Goal: Information Seeking & Learning: Learn about a topic

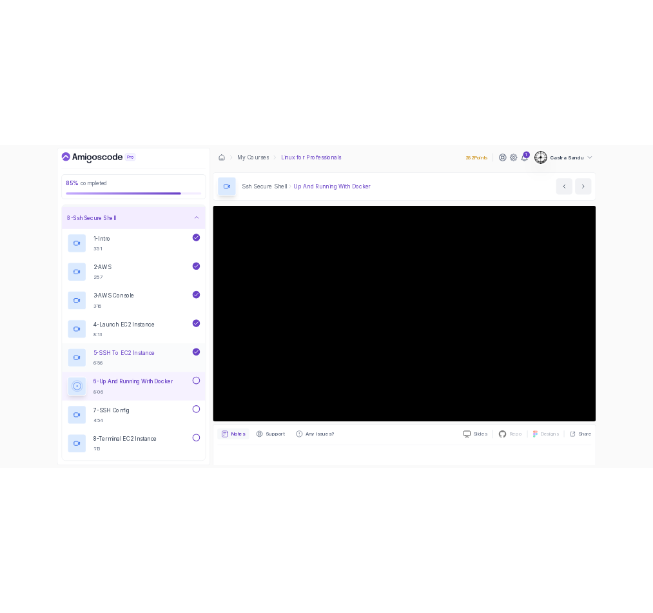
scroll to position [290, 0]
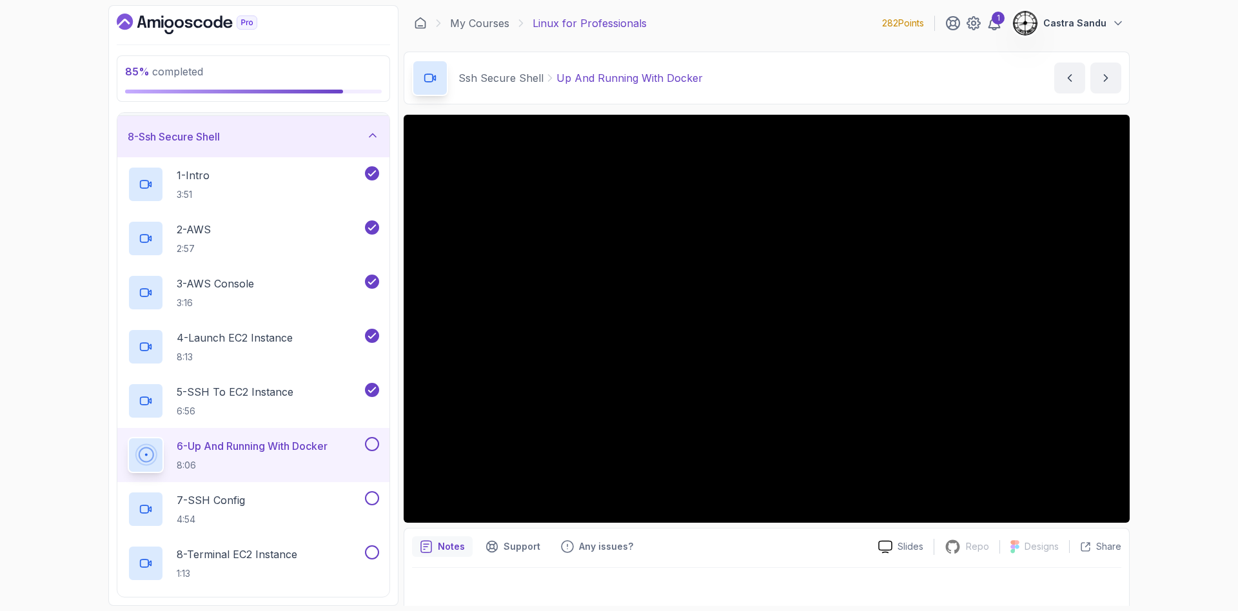
click at [44, 203] on div "85 % completed 1 - Intro 2 - Getting Started 3 - Data Redirection And Manipulat…" at bounding box center [619, 305] width 1238 height 611
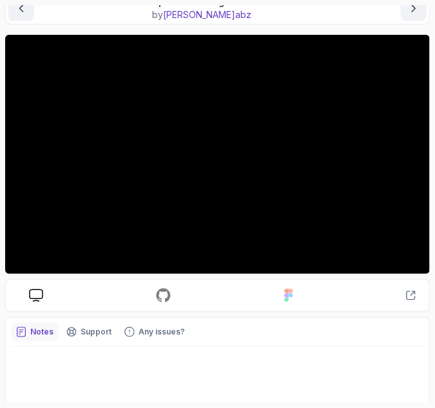
scroll to position [64, 0]
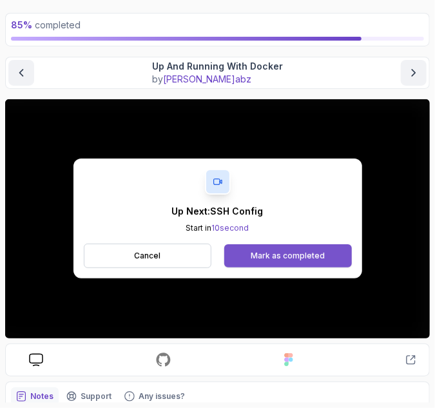
click at [254, 262] on button "Mark as completed" at bounding box center [287, 255] width 127 height 23
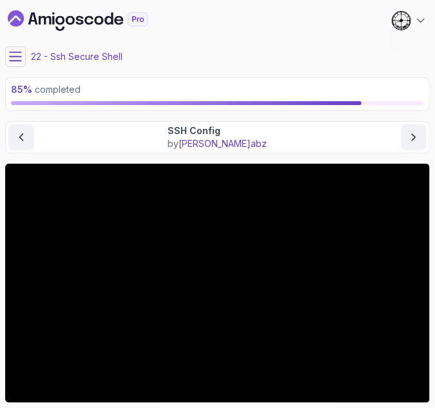
click at [20, 55] on icon at bounding box center [15, 56] width 13 height 13
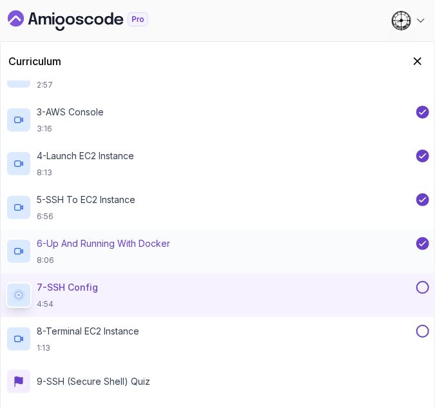
scroll to position [346, 0]
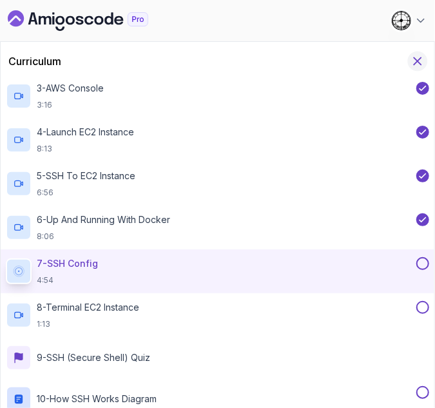
click at [419, 64] on icon "Hide Curriculum for mobile" at bounding box center [418, 61] width 14 height 14
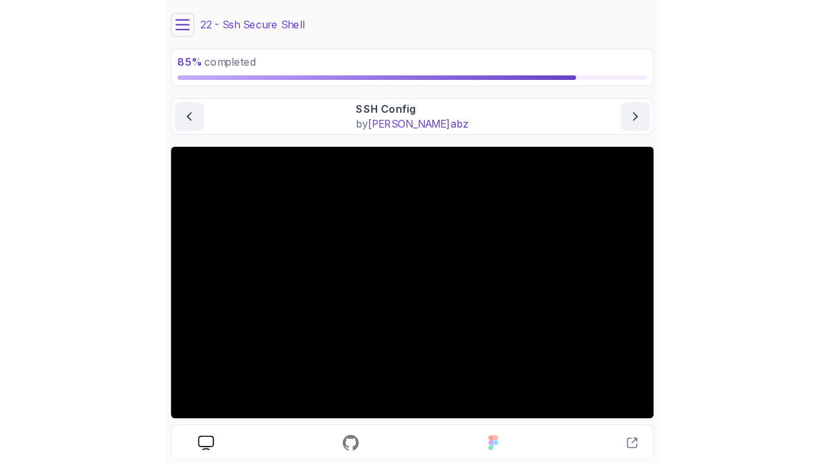
scroll to position [64, 0]
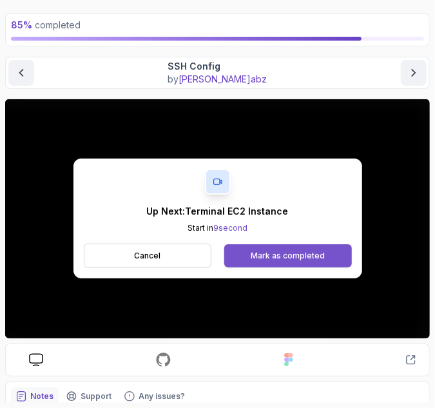
click at [273, 258] on div "Mark as completed" at bounding box center [288, 256] width 74 height 10
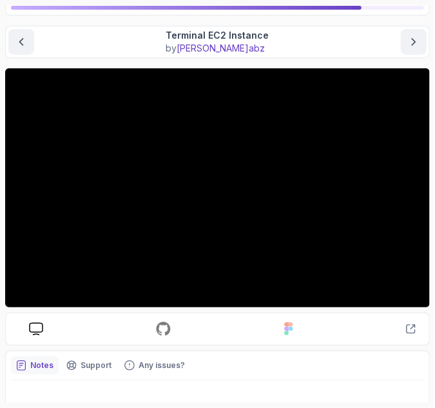
scroll to position [75, 0]
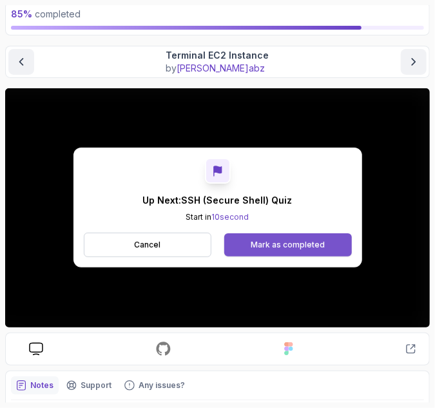
click at [300, 244] on div "Mark as completed" at bounding box center [288, 245] width 74 height 10
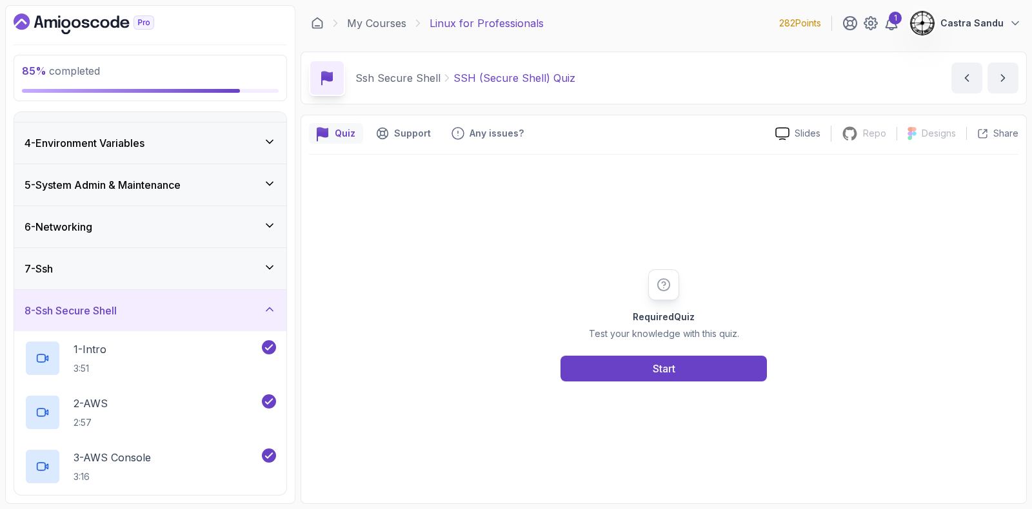
scroll to position [115, 0]
click at [627, 364] on button "Start" at bounding box center [663, 369] width 206 height 26
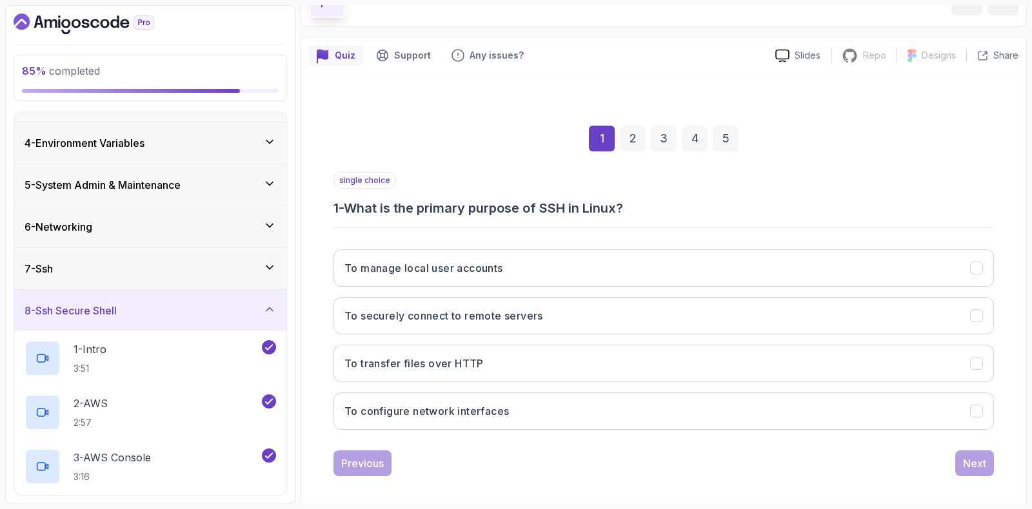
scroll to position [85, 0]
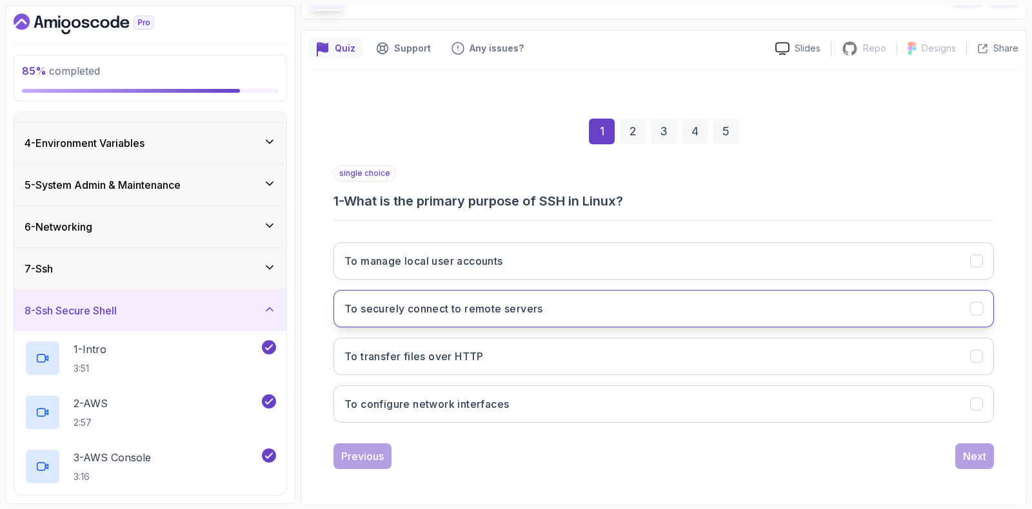
click at [449, 308] on h3 "To securely connect to remote servers" at bounding box center [443, 308] width 199 height 15
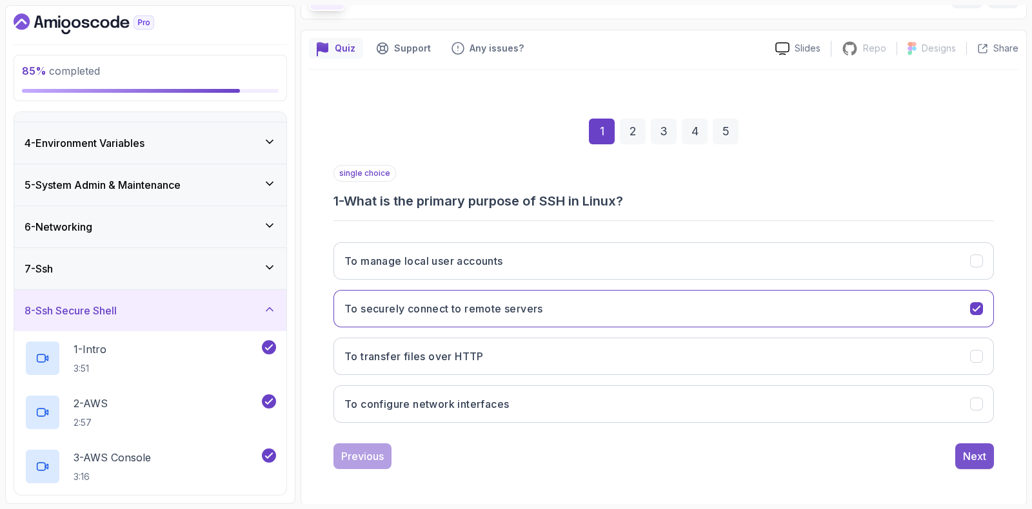
click at [967, 449] on div "Next" at bounding box center [974, 456] width 23 height 15
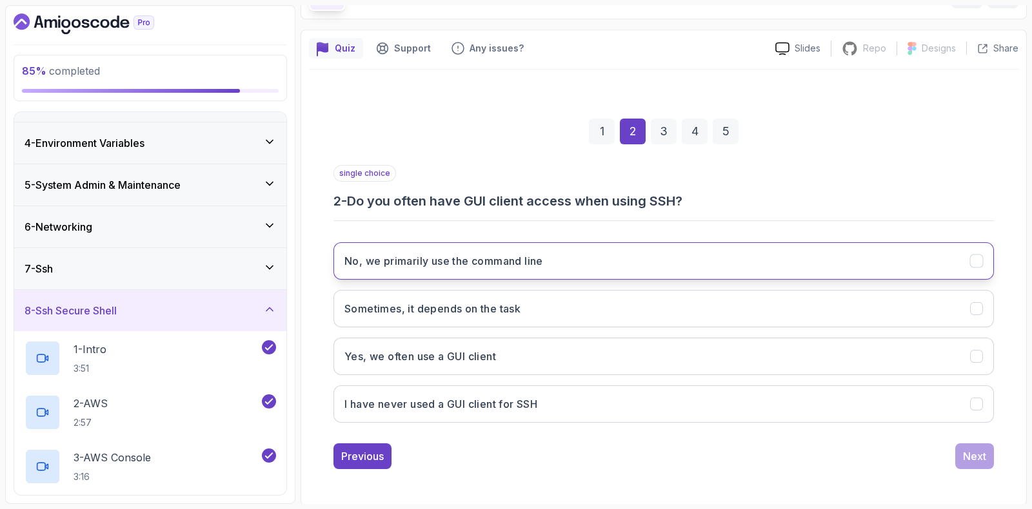
click at [413, 268] on button "No, we primarily use the command line" at bounding box center [663, 260] width 660 height 37
click at [967, 455] on div "Next" at bounding box center [974, 456] width 23 height 15
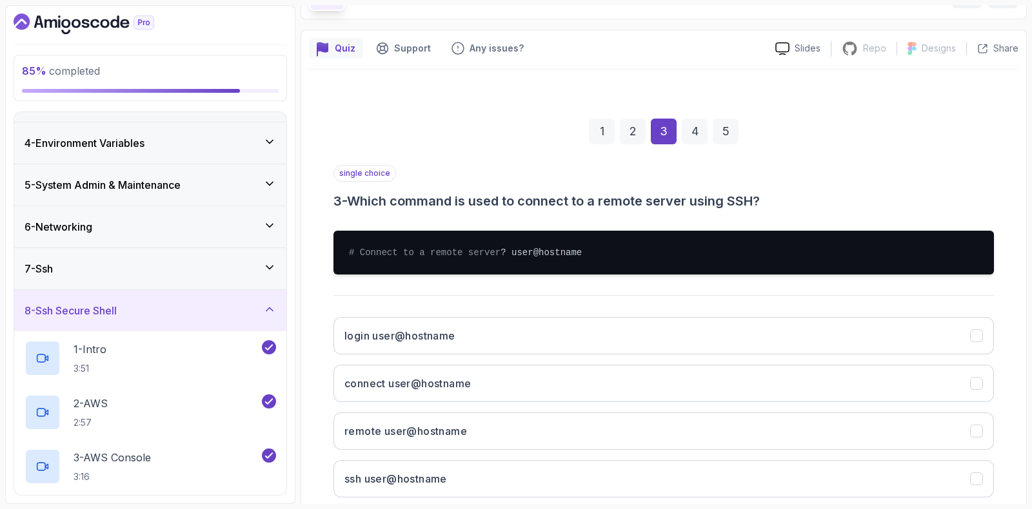
drag, startPoint x: 351, startPoint y: 197, endPoint x: 448, endPoint y: 202, distance: 96.8
click at [448, 202] on h3 "3 - Which command is used to connect to a remote server using SSH?" at bounding box center [663, 201] width 660 height 18
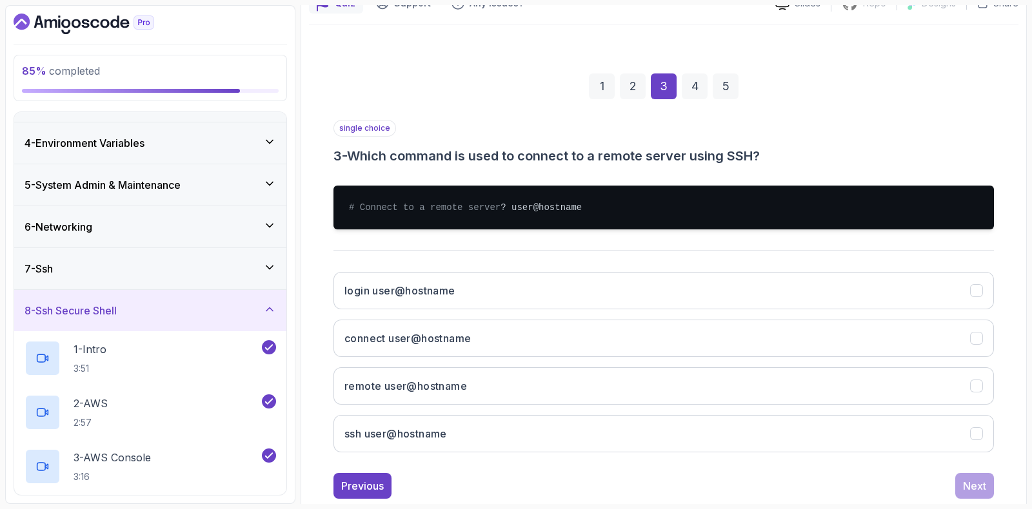
scroll to position [146, 0]
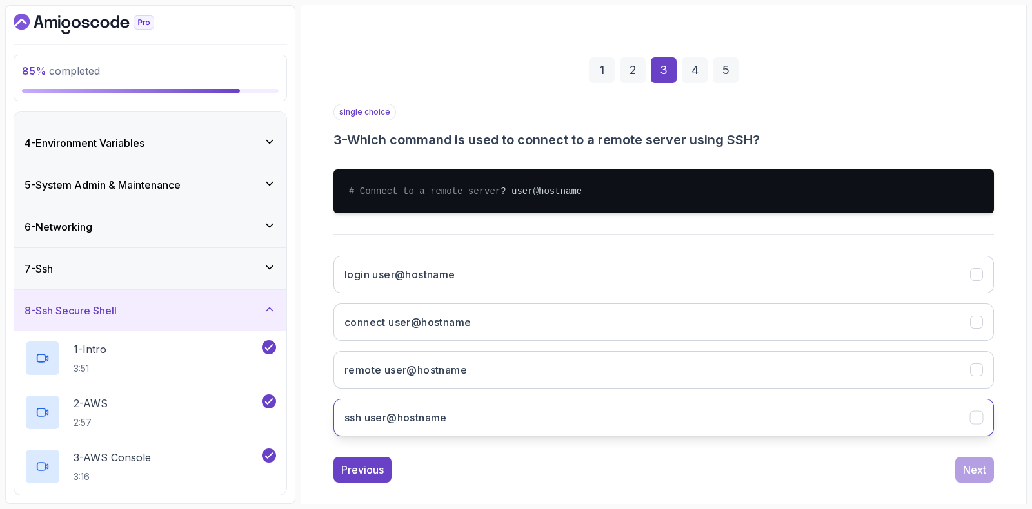
click at [403, 426] on h3 "ssh user@hostname" at bounding box center [395, 417] width 103 height 15
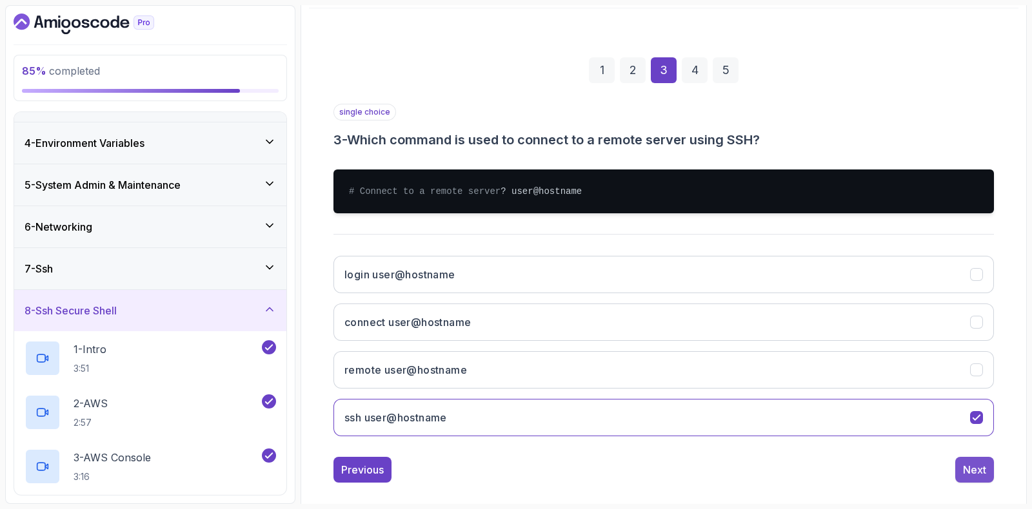
click at [980, 478] on div "Next" at bounding box center [974, 469] width 23 height 15
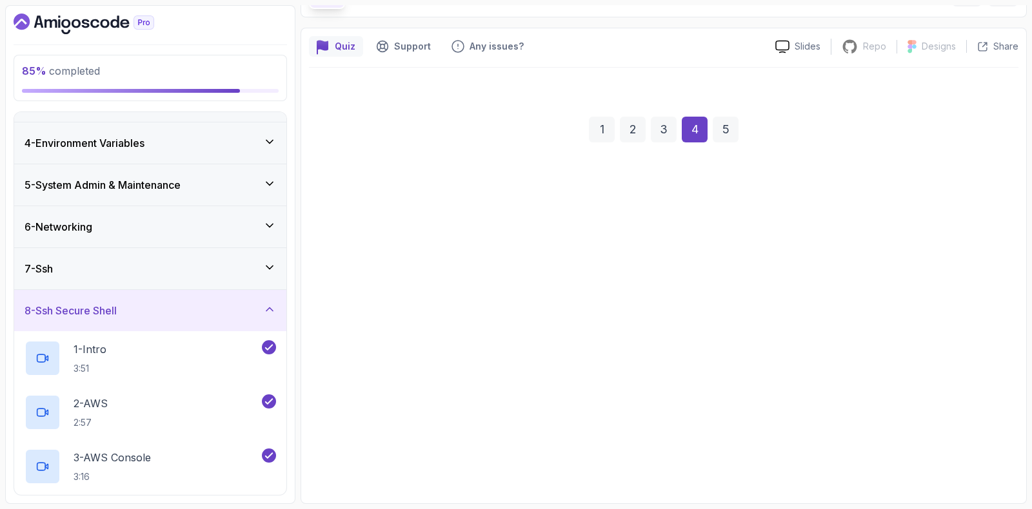
scroll to position [85, 0]
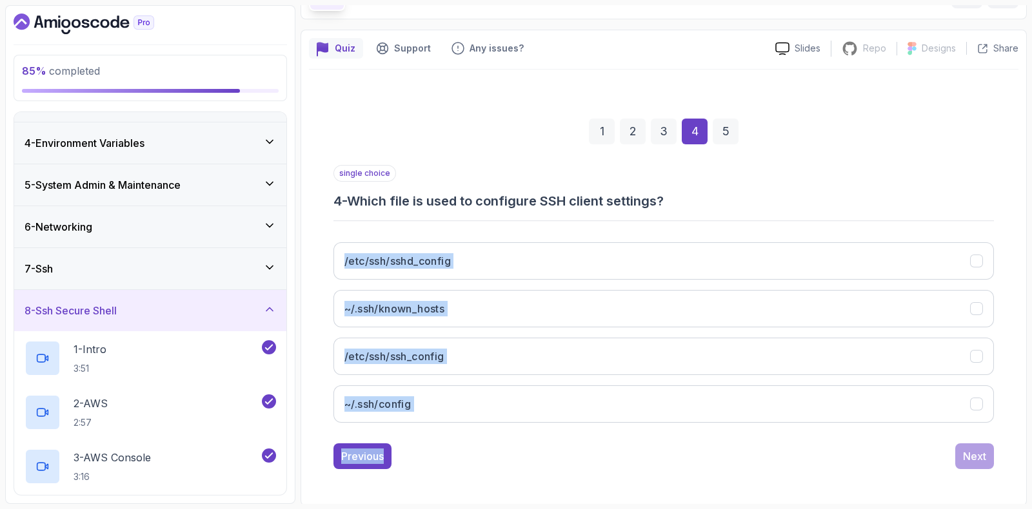
drag, startPoint x: 320, startPoint y: 238, endPoint x: 451, endPoint y: 456, distance: 254.6
click at [451, 456] on div "1 2 3 4 5 single choice 4 - Which file is used to configure SSH client settings…" at bounding box center [663, 284] width 709 height 392
click at [449, 448] on div "Previous Next" at bounding box center [663, 457] width 660 height 26
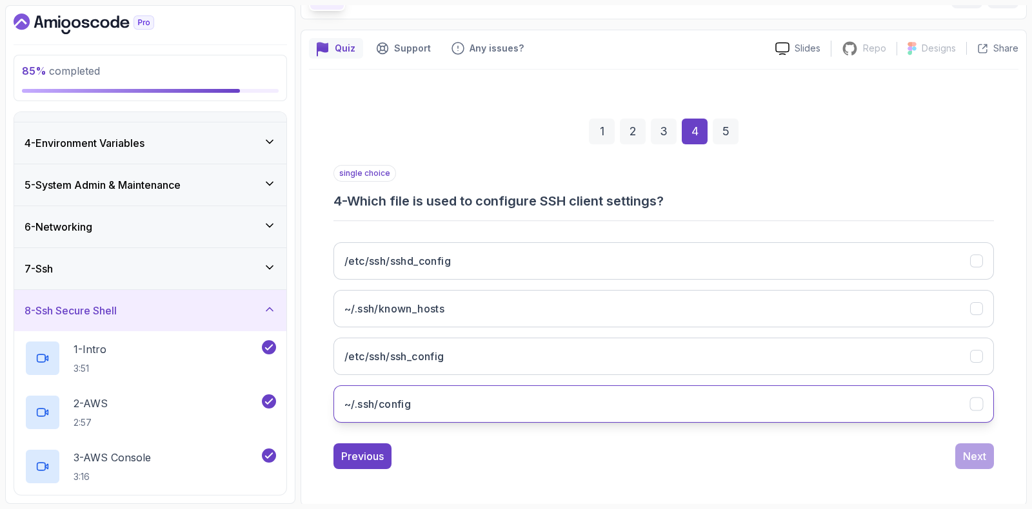
click at [384, 404] on h3 "~/.ssh/config" at bounding box center [377, 404] width 66 height 15
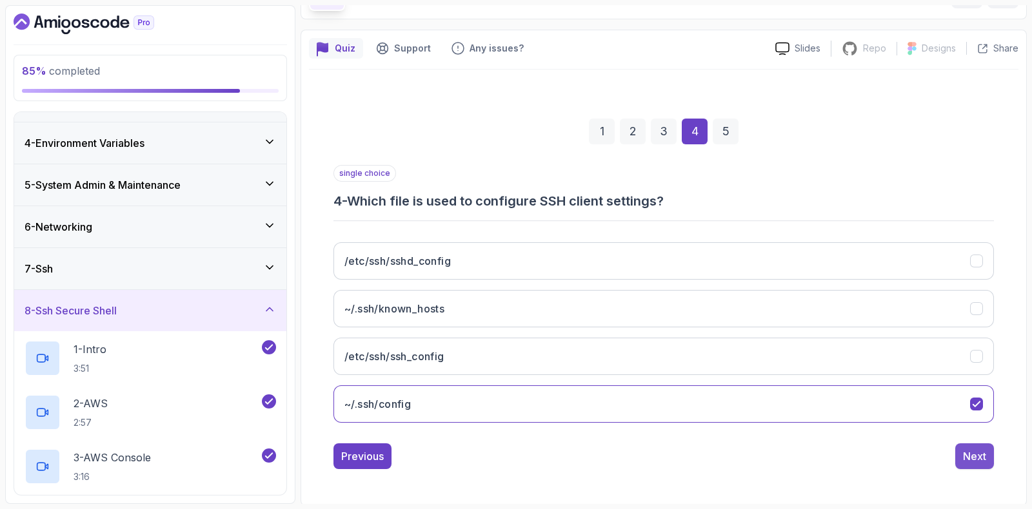
click at [973, 449] on div "Next" at bounding box center [974, 456] width 23 height 15
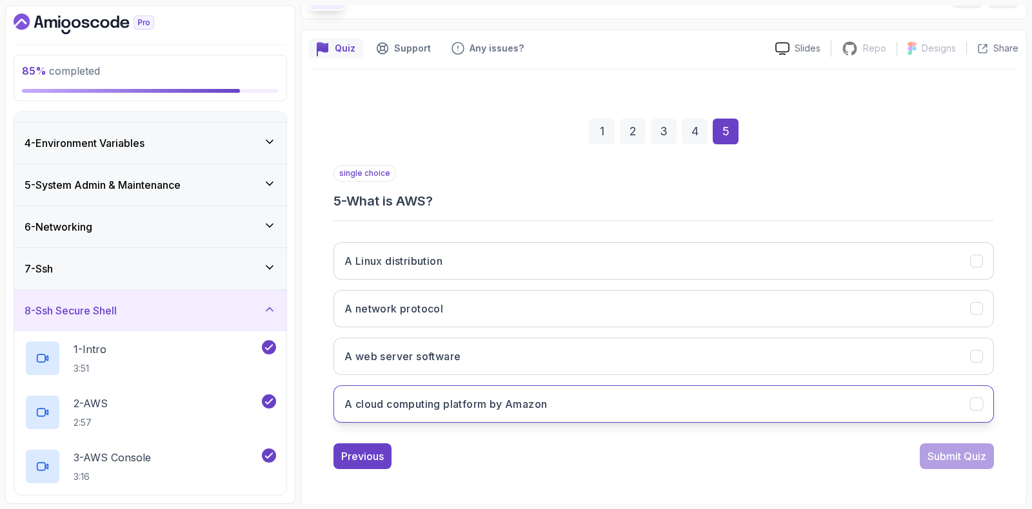
click at [378, 398] on h3 "A cloud computing platform by Amazon" at bounding box center [445, 404] width 202 height 15
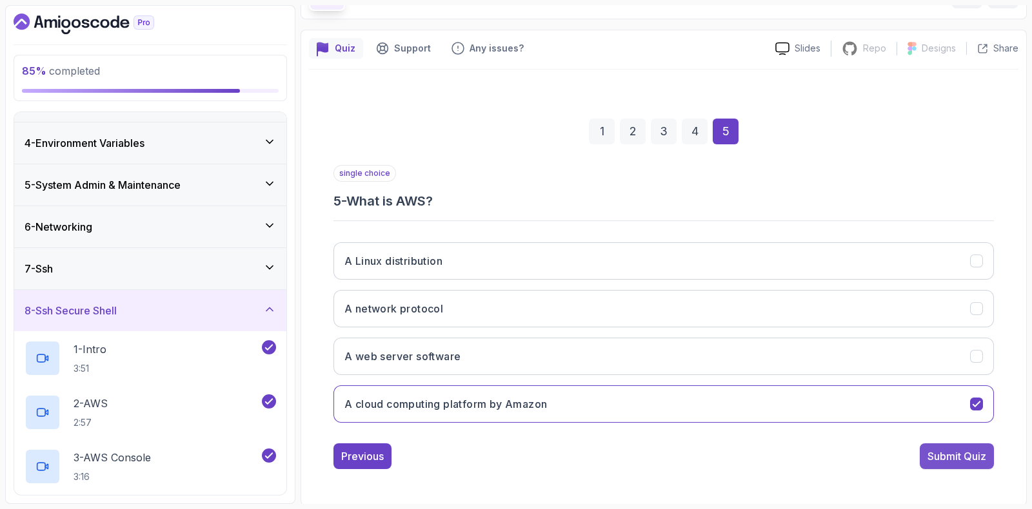
click at [949, 454] on div "Submit Quiz" at bounding box center [956, 456] width 59 height 15
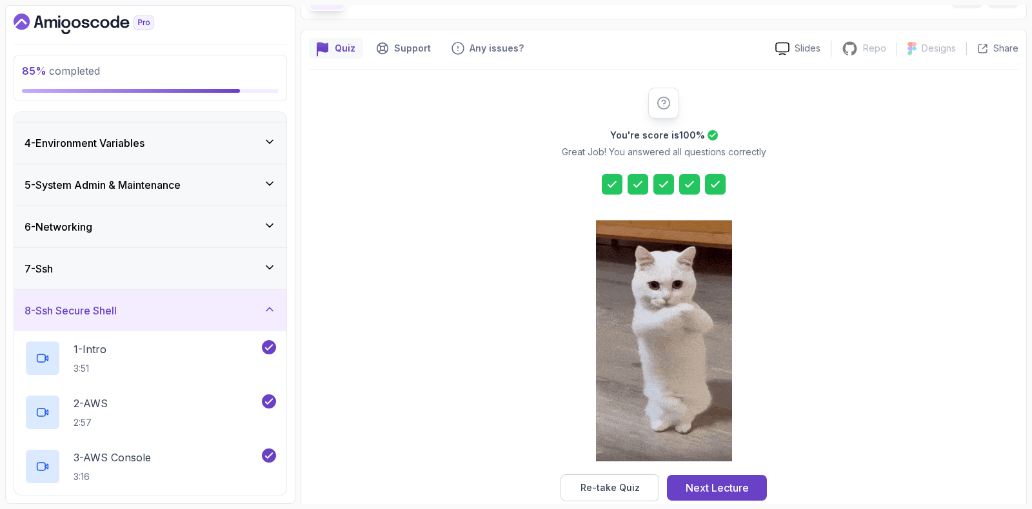
click at [706, 491] on div "Next Lecture" at bounding box center [716, 487] width 63 height 15
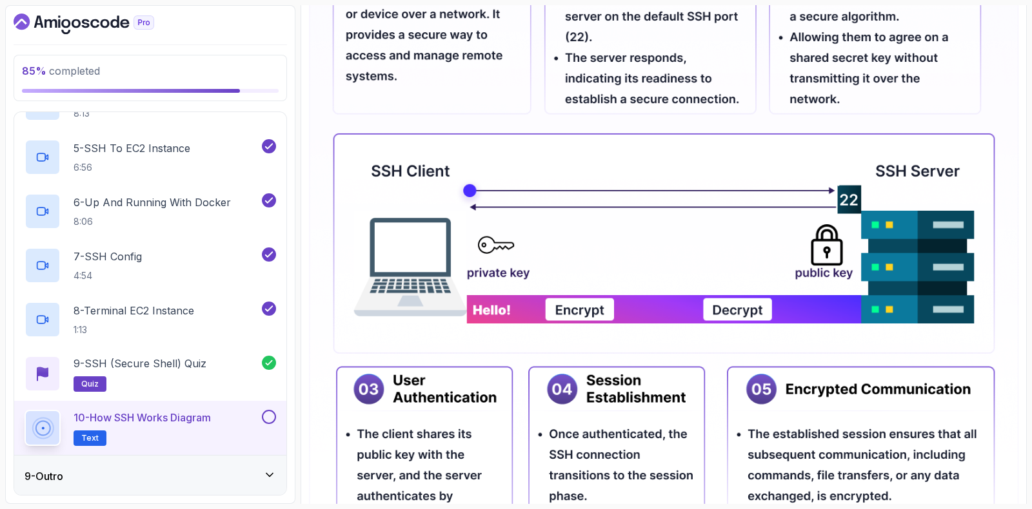
scroll to position [633, 0]
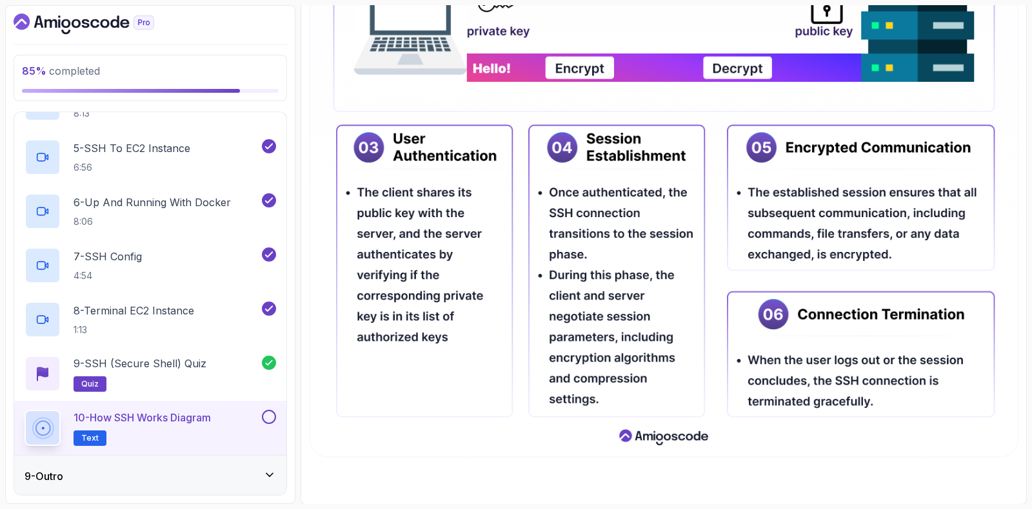
click at [272, 417] on button at bounding box center [269, 417] width 14 height 14
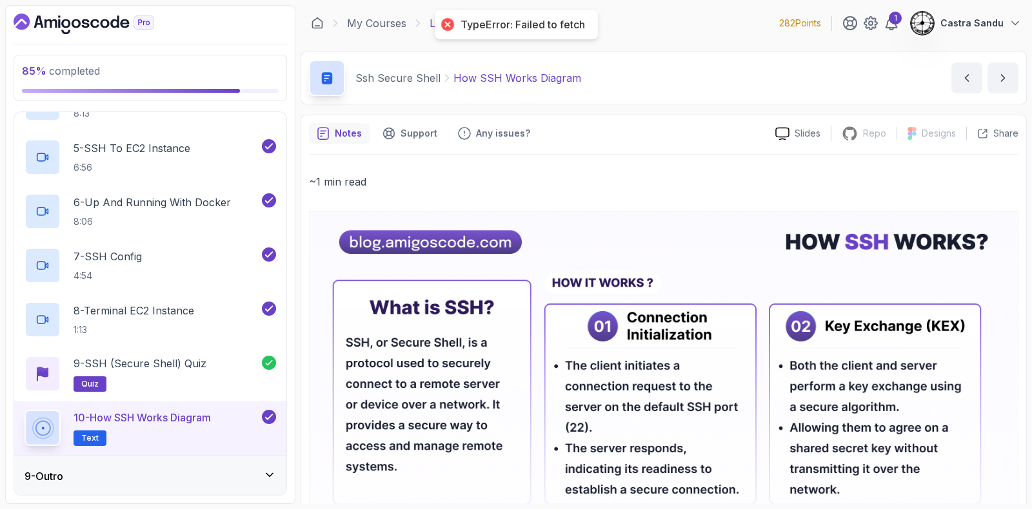
click at [103, 472] on div "9 - Outro" at bounding box center [150, 476] width 251 height 15
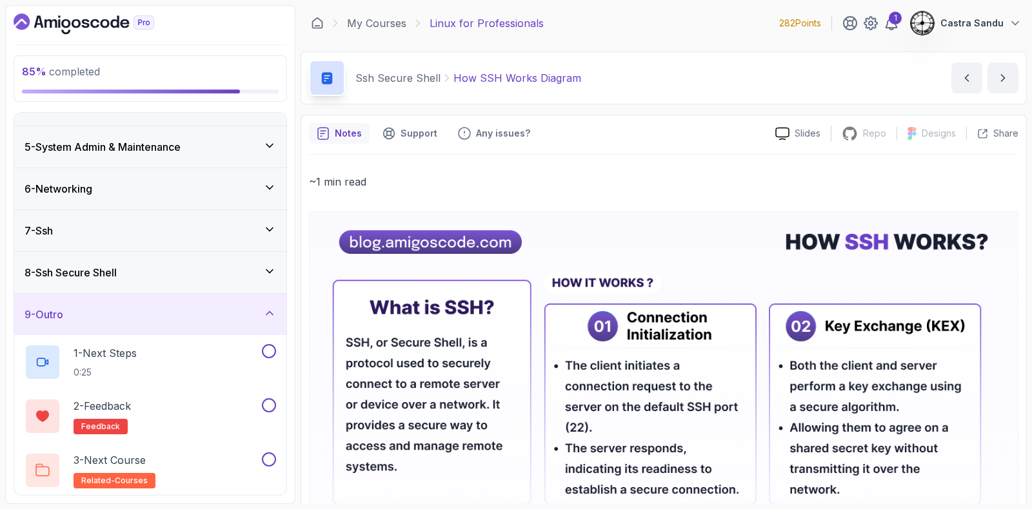
scroll to position [154, 0]
click at [130, 357] on p "1 - Next Steps" at bounding box center [105, 353] width 63 height 15
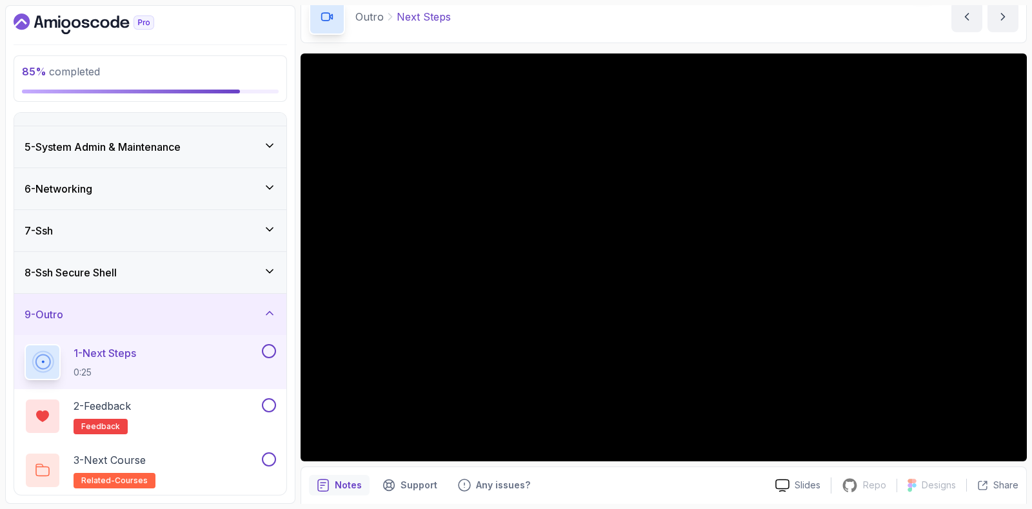
scroll to position [80, 0]
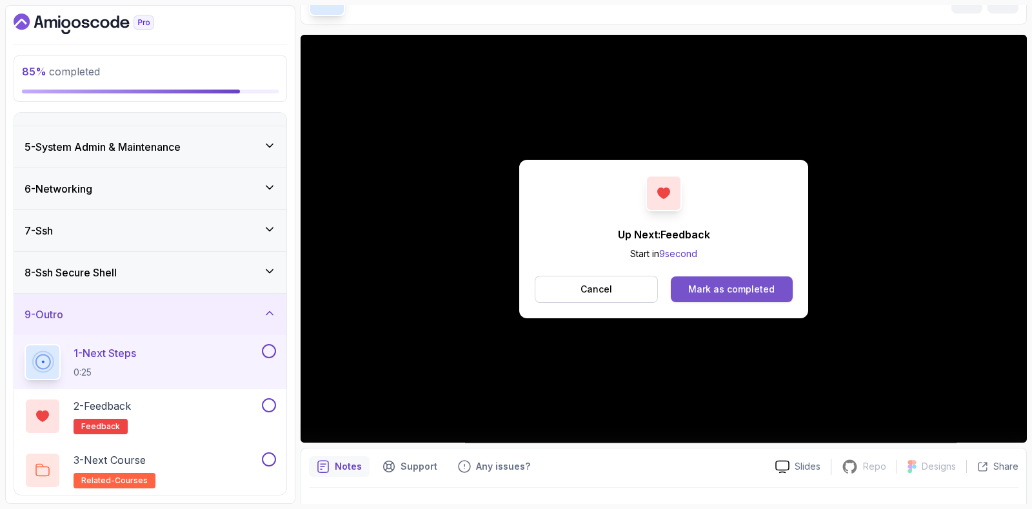
click at [700, 284] on div "Mark as completed" at bounding box center [731, 289] width 86 height 13
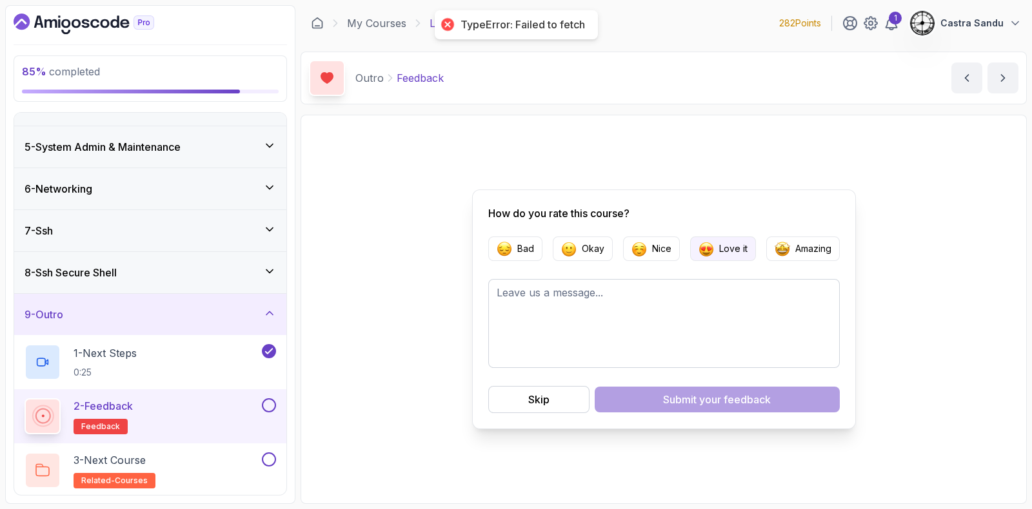
click at [738, 256] on button "Love it" at bounding box center [723, 249] width 66 height 25
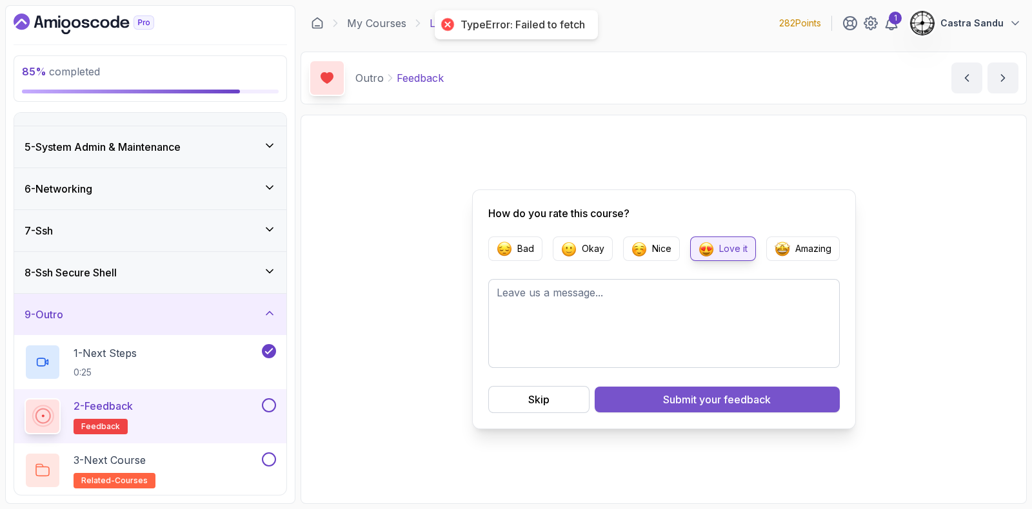
click at [689, 393] on div "Submit your feedback" at bounding box center [717, 399] width 108 height 15
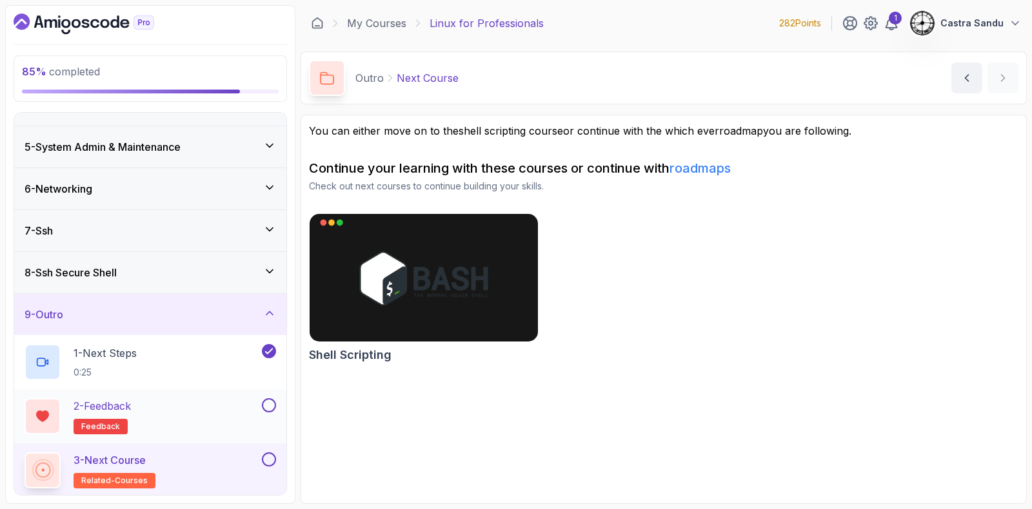
click at [266, 403] on button at bounding box center [269, 406] width 14 height 14
click at [271, 456] on button at bounding box center [269, 460] width 14 height 14
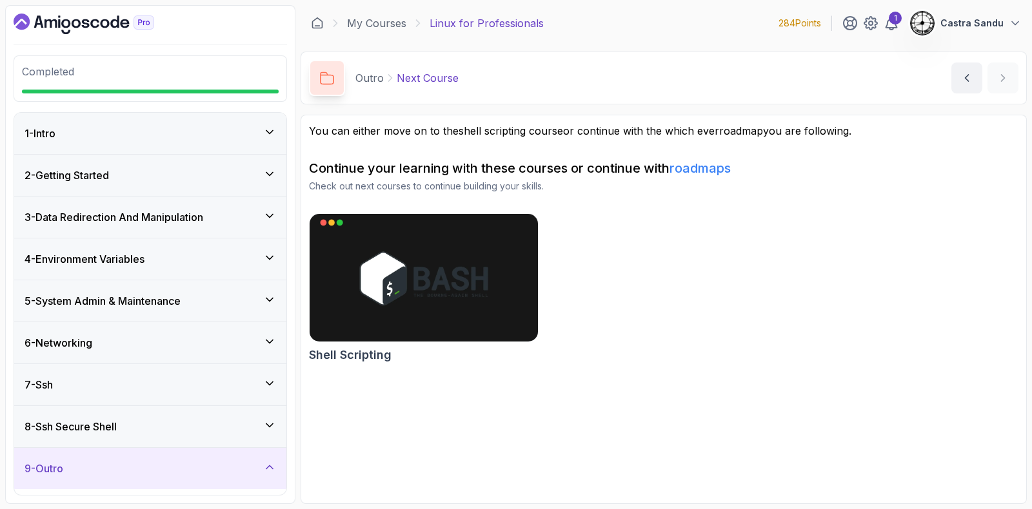
click at [54, 23] on icon "Dashboard" at bounding box center [84, 24] width 141 height 21
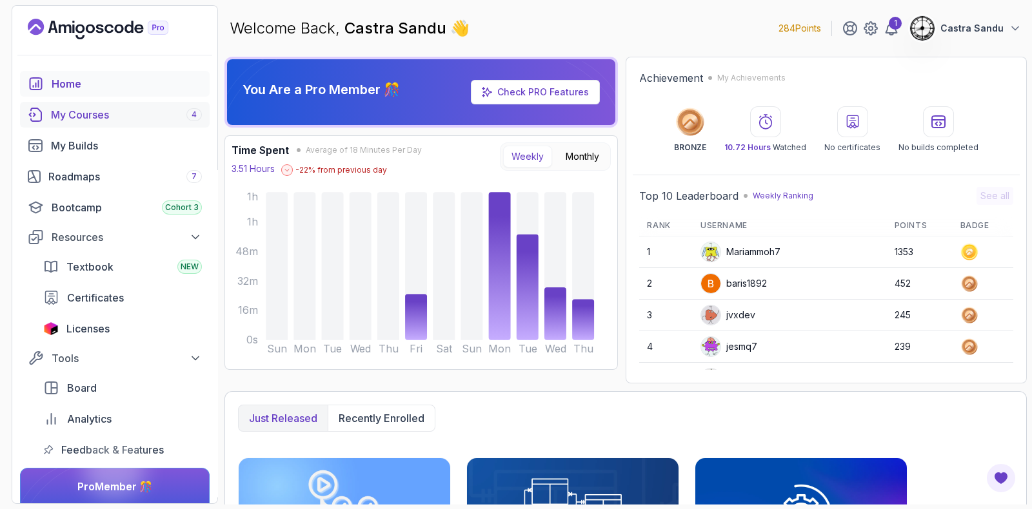
click at [97, 115] on div "My Courses 4" at bounding box center [126, 114] width 151 height 15
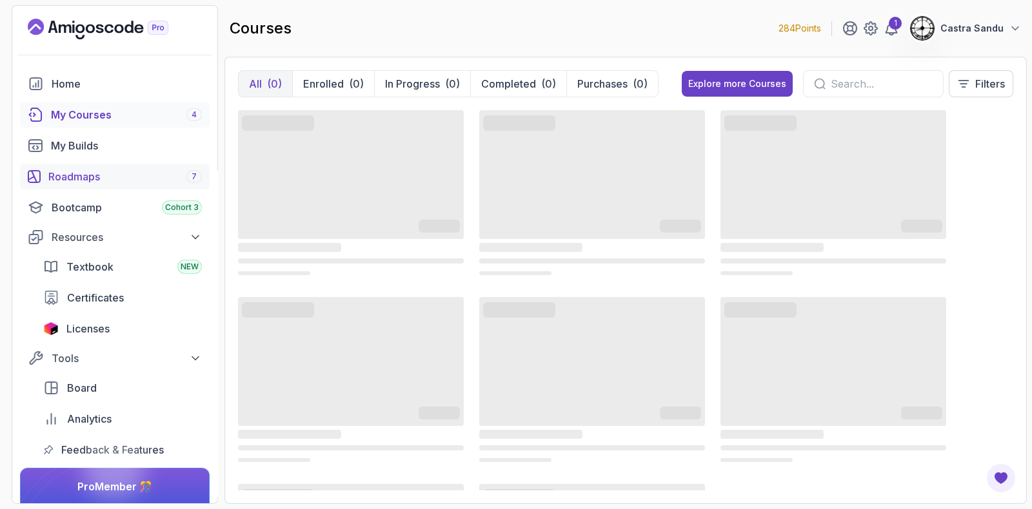
click at [78, 179] on div "Roadmaps 7" at bounding box center [124, 176] width 153 height 15
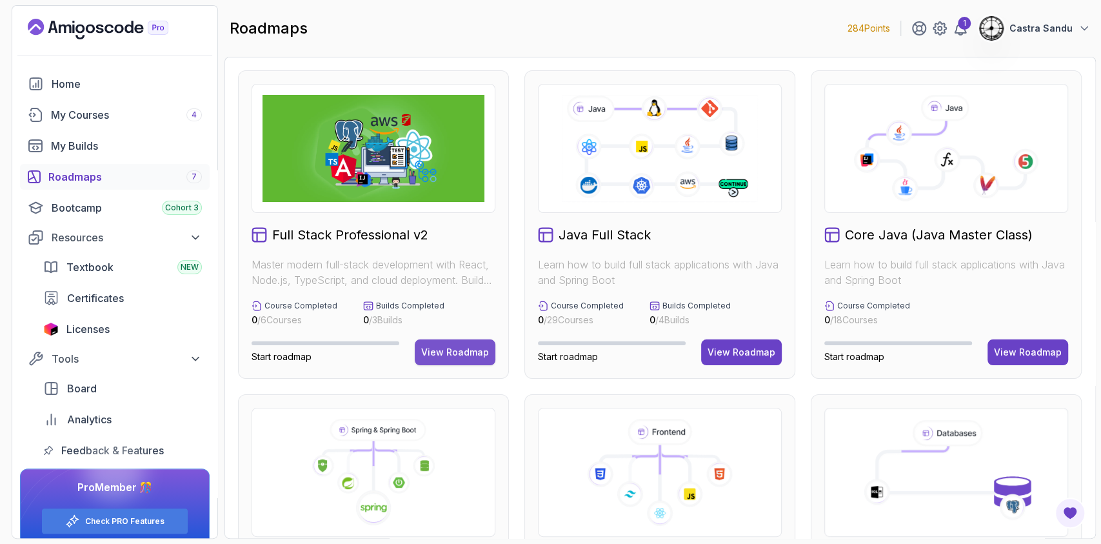
click at [451, 355] on div "View Roadmap" at bounding box center [455, 352] width 68 height 13
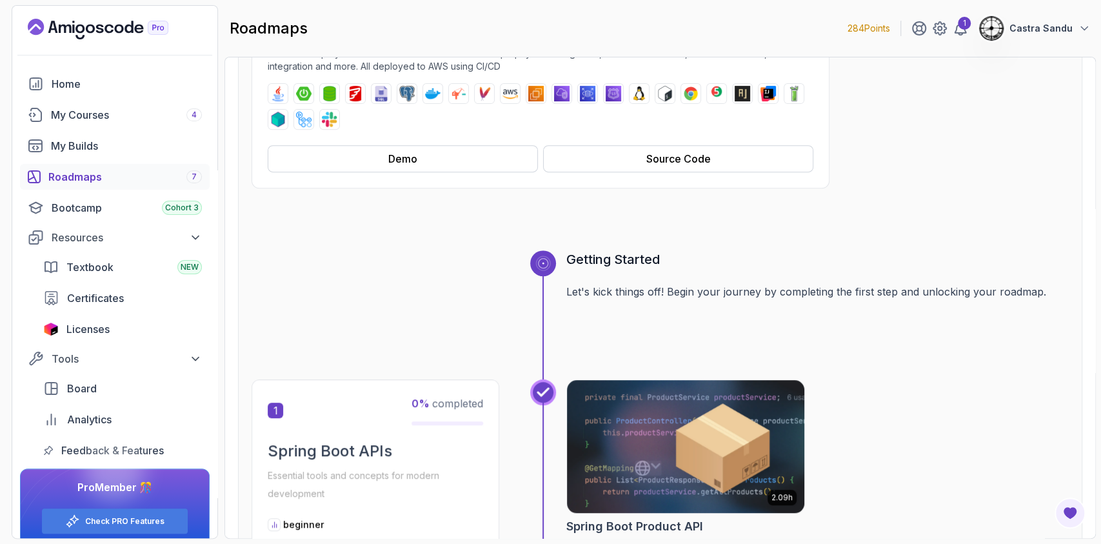
scroll to position [344, 0]
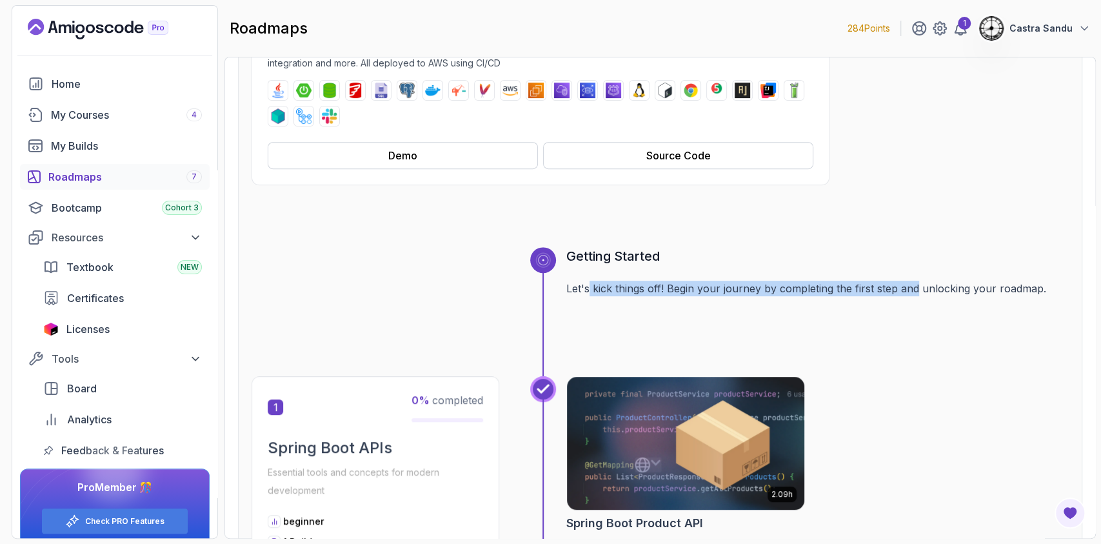
drag, startPoint x: 590, startPoint y: 290, endPoint x: 913, endPoint y: 349, distance: 328.4
click at [913, 349] on div "Getting Started Let's kick things off! Begin your journey by completing the fir…" at bounding box center [817, 311] width 502 height 129
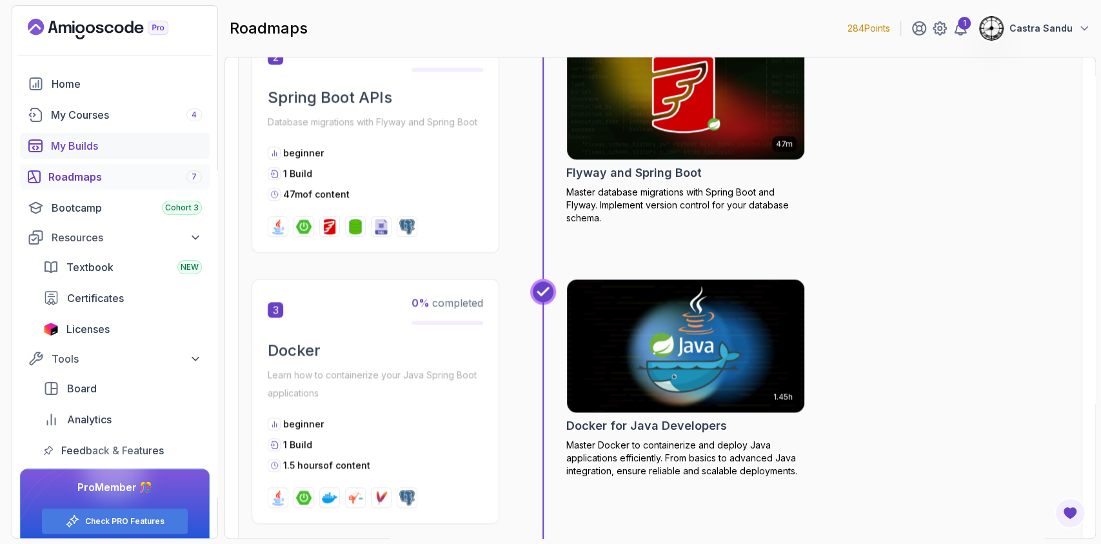
scroll to position [687, 0]
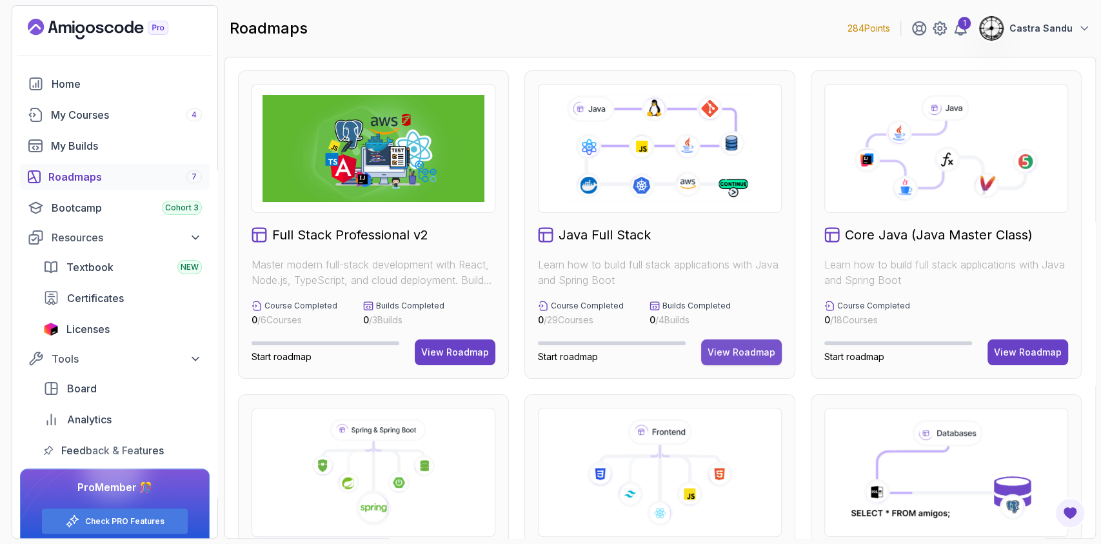
click at [743, 358] on div "View Roadmap" at bounding box center [741, 352] width 68 height 13
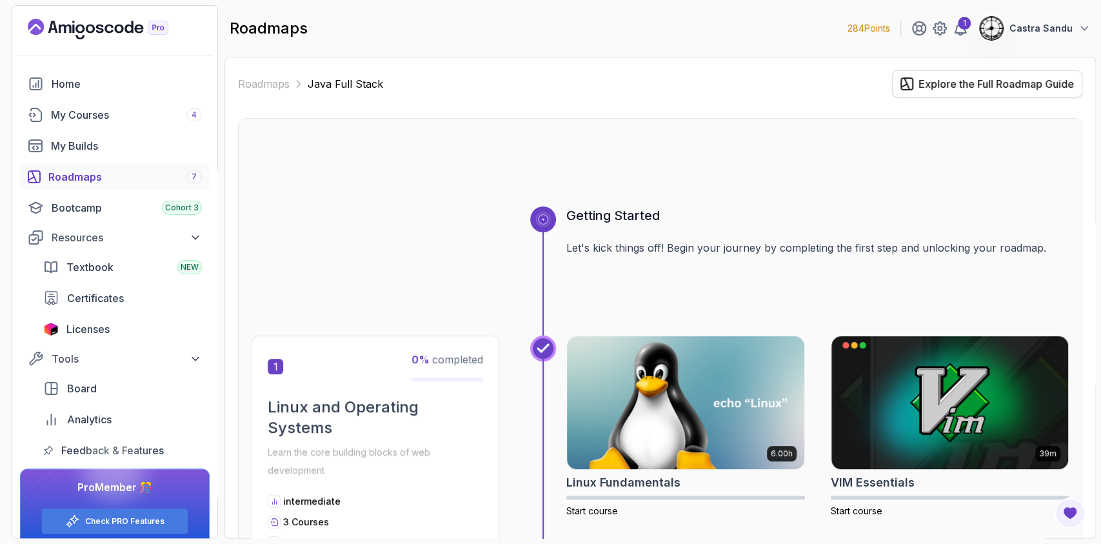
click at [938, 86] on div "Explore the Full Roadmap Guide" at bounding box center [995, 83] width 155 height 15
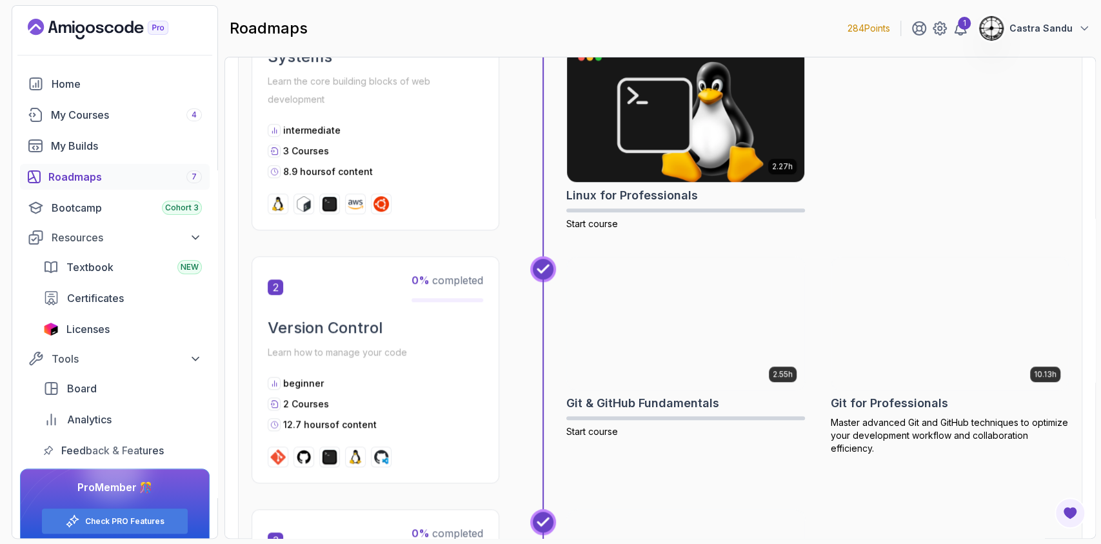
scroll to position [602, 0]
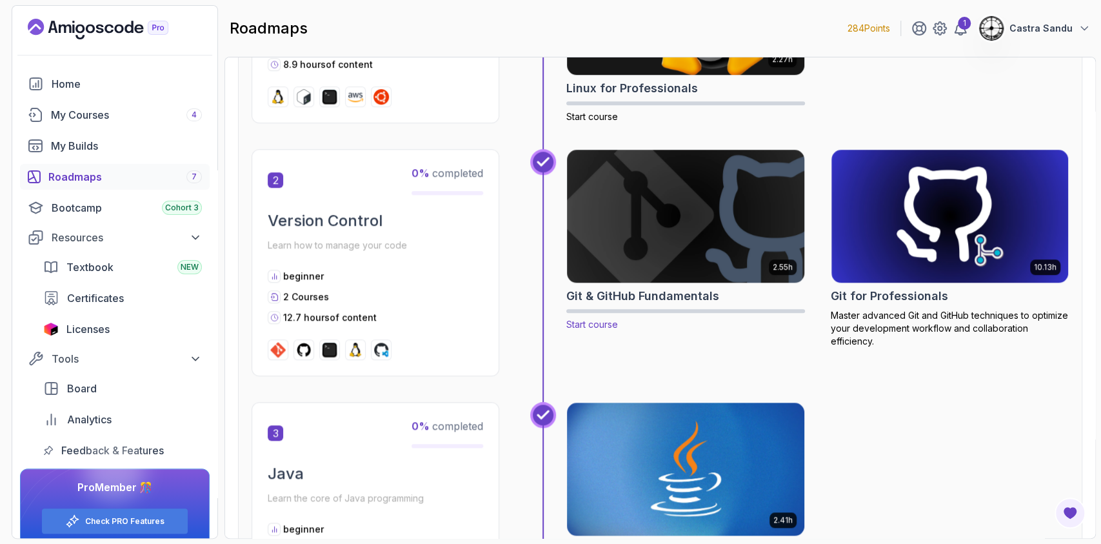
click at [664, 214] on img at bounding box center [685, 215] width 249 height 139
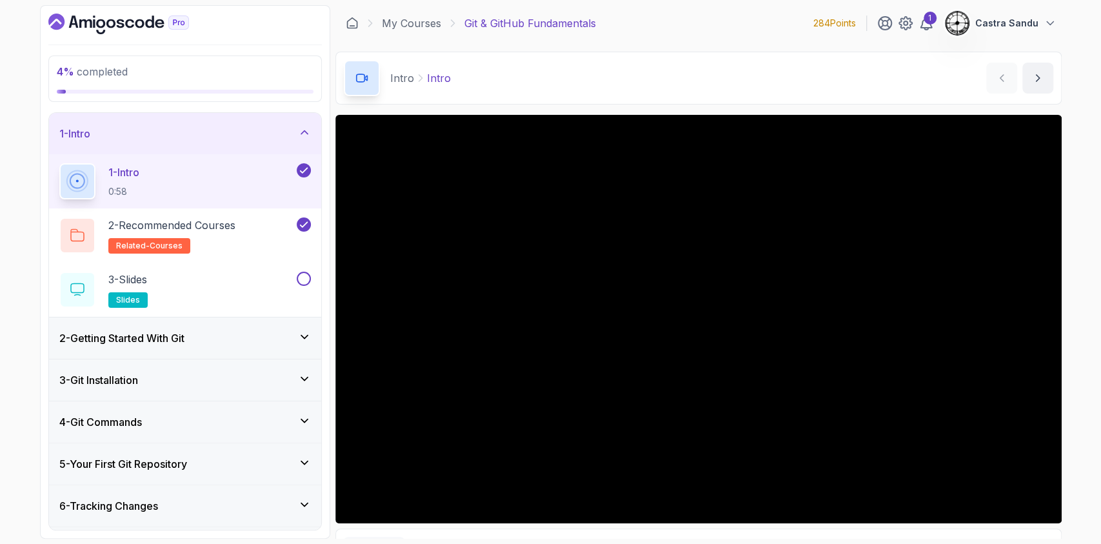
click at [113, 339] on h3 "2 - Getting Started With Git" at bounding box center [121, 337] width 125 height 15
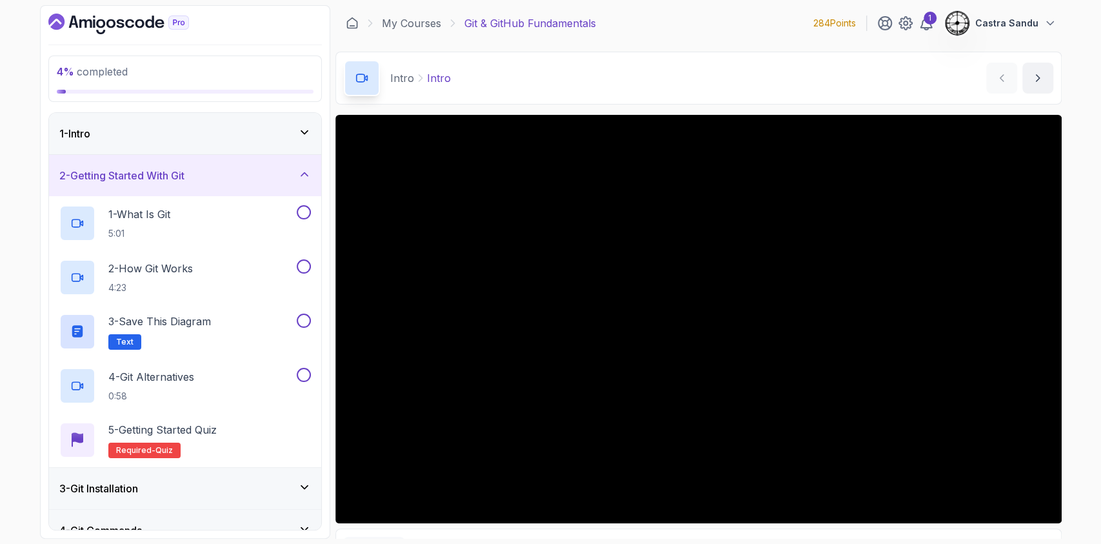
click at [162, 134] on div "1 - Intro" at bounding box center [184, 133] width 251 height 15
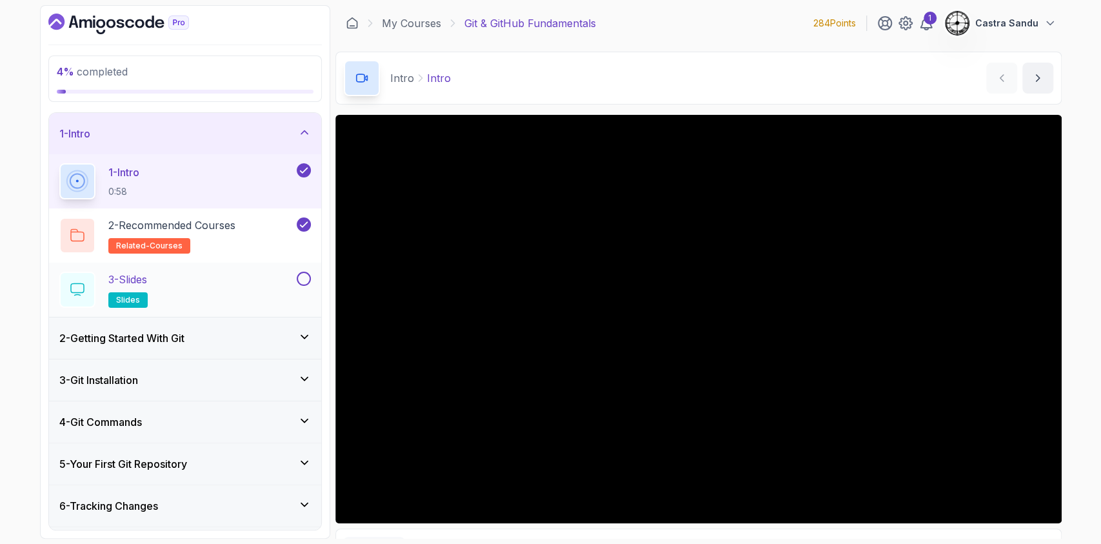
click at [212, 284] on div "3 - Slides slides" at bounding box center [176, 289] width 235 height 36
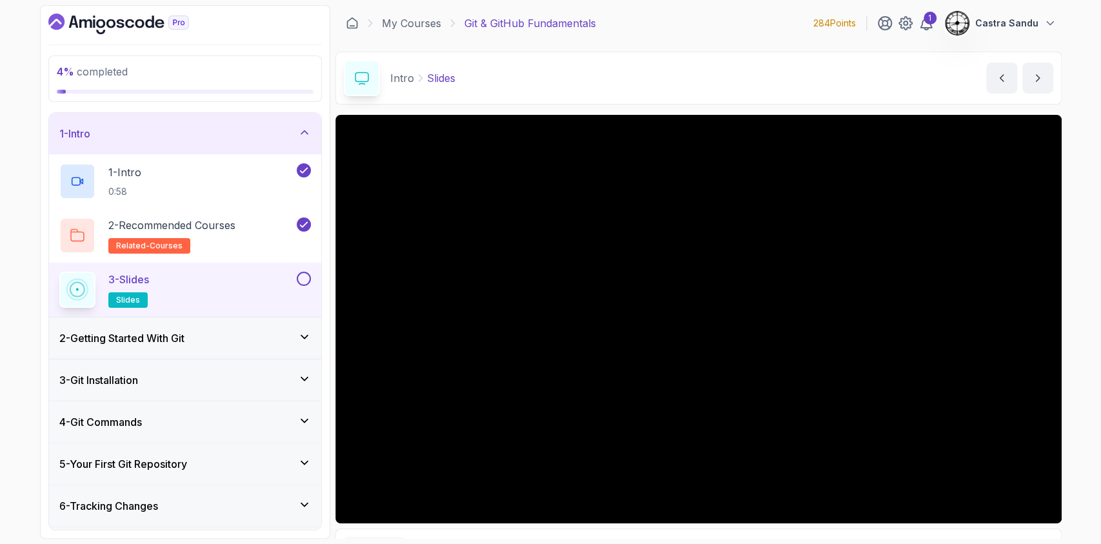
scroll to position [74, 0]
